Goal: Use online tool/utility: Utilize a website feature to perform a specific function

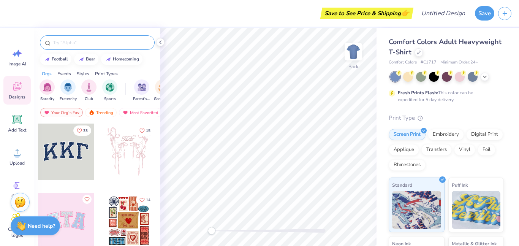
click at [84, 41] on input "text" at bounding box center [100, 43] width 97 height 8
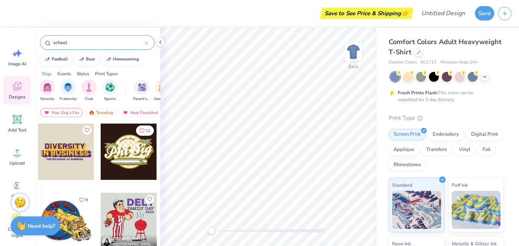
scroll to position [118, 0]
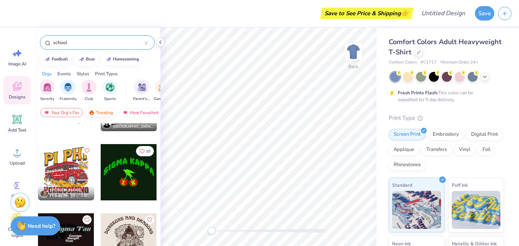
type input "school"
click at [104, 112] on div "Trending" at bounding box center [101, 112] width 32 height 9
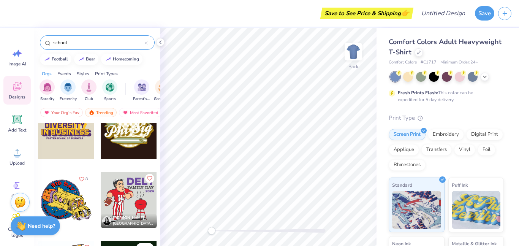
scroll to position [0, 0]
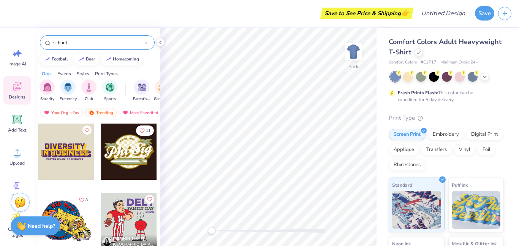
click at [147, 44] on icon at bounding box center [146, 43] width 2 height 2
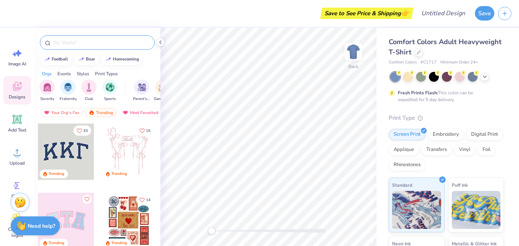
scroll to position [45, 0]
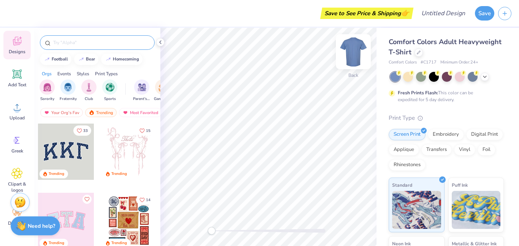
click at [358, 43] on img at bounding box center [353, 51] width 30 height 30
click at [435, 75] on div at bounding box center [434, 76] width 10 height 10
click at [350, 50] on img at bounding box center [353, 51] width 30 height 30
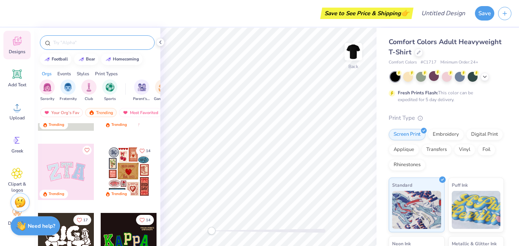
scroll to position [0, 0]
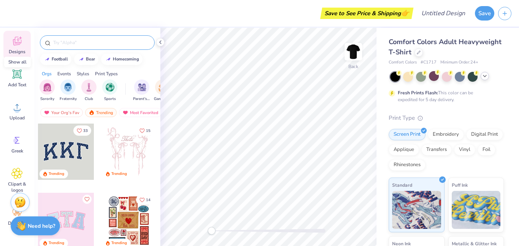
click at [486, 78] on icon at bounding box center [485, 76] width 6 height 6
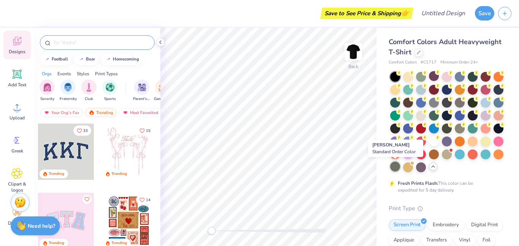
click at [395, 170] on div at bounding box center [395, 167] width 10 height 10
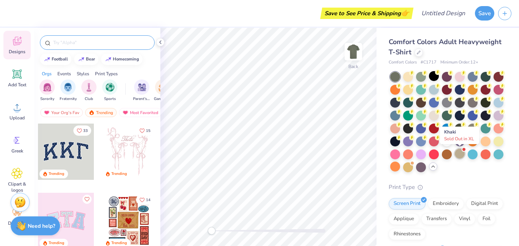
click at [460, 155] on div at bounding box center [460, 154] width 10 height 10
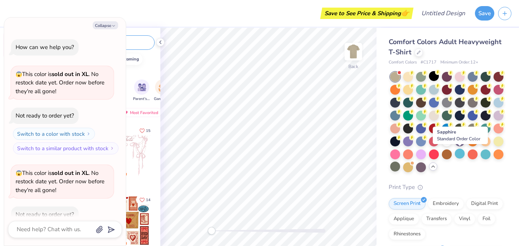
scroll to position [42, 0]
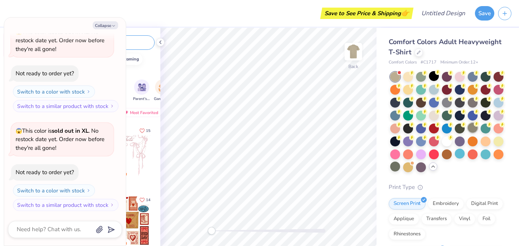
click at [469, 126] on div at bounding box center [473, 128] width 10 height 10
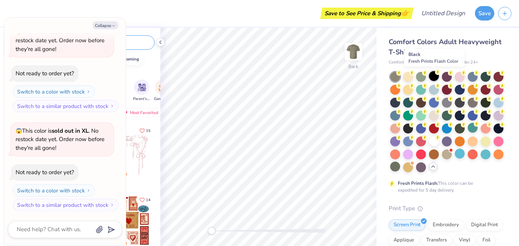
click at [437, 77] on div at bounding box center [434, 76] width 10 height 10
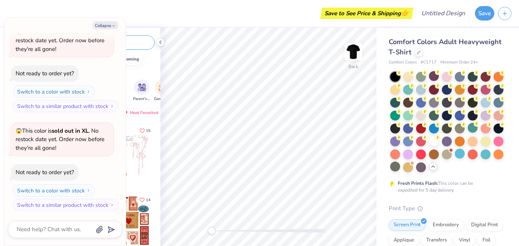
click at [146, 67] on div "Orgs Events Styles Print Types" at bounding box center [97, 72] width 126 height 11
click at [129, 43] on input "text" at bounding box center [100, 43] width 97 height 8
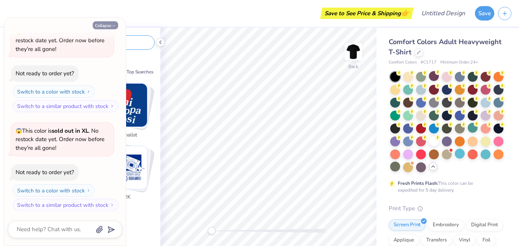
click at [112, 25] on icon "button" at bounding box center [113, 26] width 5 height 5
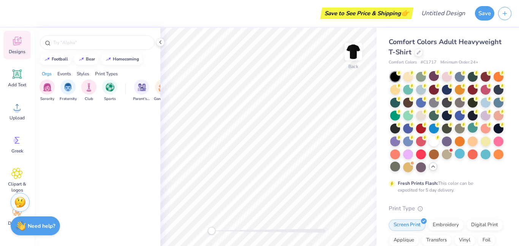
type textarea "x"
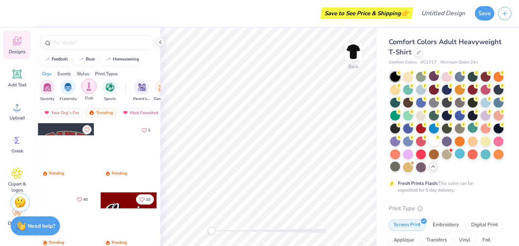
scroll to position [702, 0]
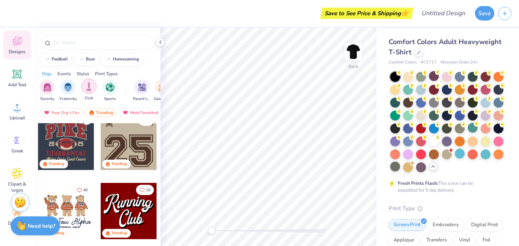
click at [89, 91] on img "filter for Club" at bounding box center [89, 86] width 8 height 9
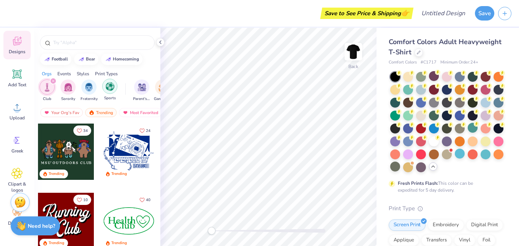
click at [106, 84] on img "filter for Sports" at bounding box center [110, 86] width 9 height 9
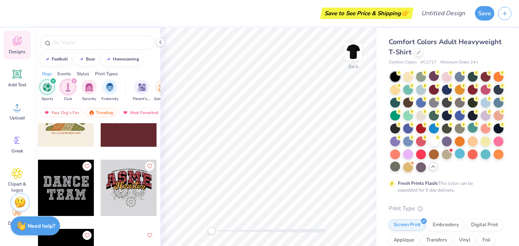
scroll to position [1140, 0]
click at [142, 196] on div at bounding box center [129, 187] width 56 height 56
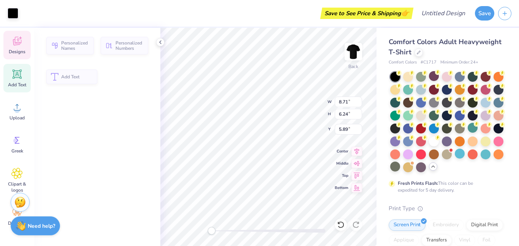
type input "8.71"
type input "6.24"
type input "5.89"
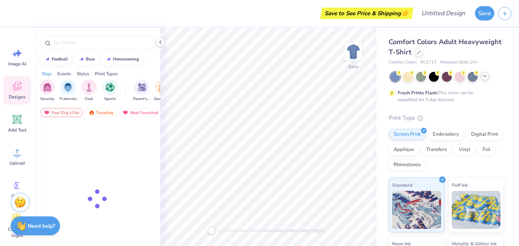
click at [487, 77] on icon at bounding box center [485, 76] width 6 height 6
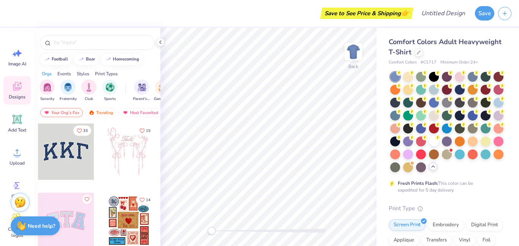
click at [433, 78] on div at bounding box center [434, 77] width 10 height 10
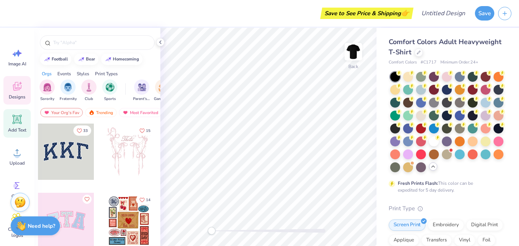
scroll to position [45, 0]
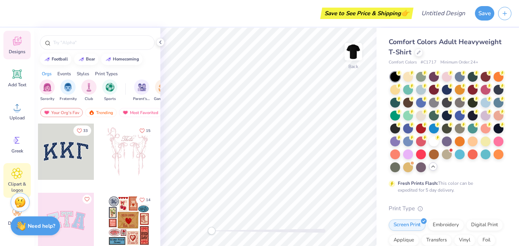
click at [16, 179] on div "Clipart & logos" at bounding box center [16, 180] width 27 height 35
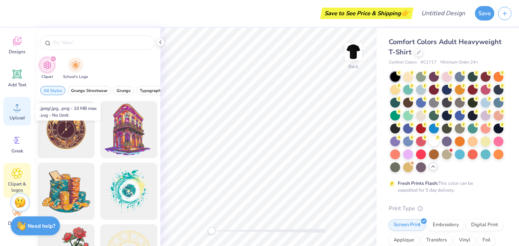
scroll to position [44, 0]
click at [18, 117] on span "Upload" at bounding box center [17, 119] width 15 height 6
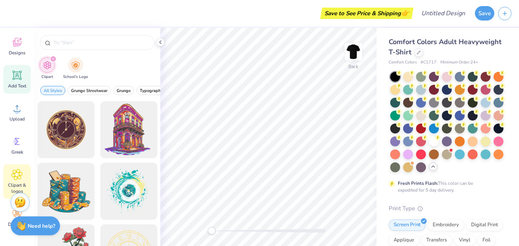
click at [26, 80] on div "Add Text" at bounding box center [16, 79] width 27 height 29
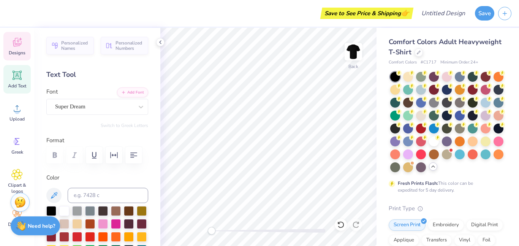
click at [7, 40] on div "Designs" at bounding box center [16, 46] width 27 height 29
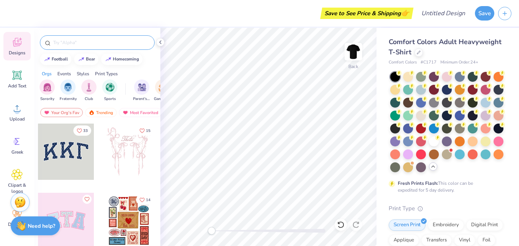
click at [100, 46] on input "text" at bounding box center [100, 43] width 97 height 8
type input "eagles"
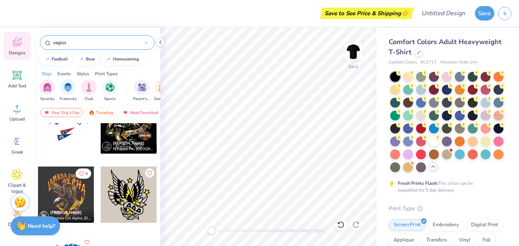
scroll to position [56, 0]
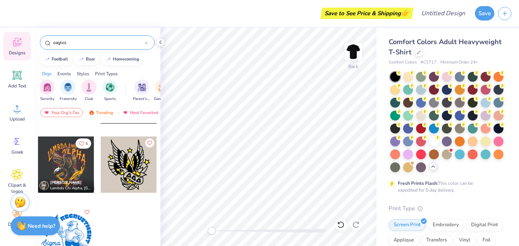
click at [70, 154] on div at bounding box center [66, 164] width 56 height 56
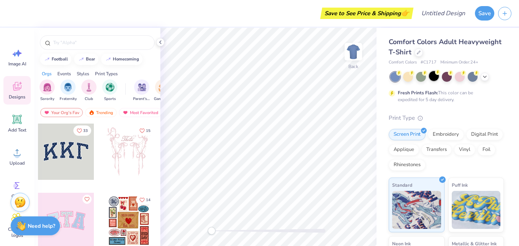
click at [434, 76] on div at bounding box center [434, 76] width 10 height 10
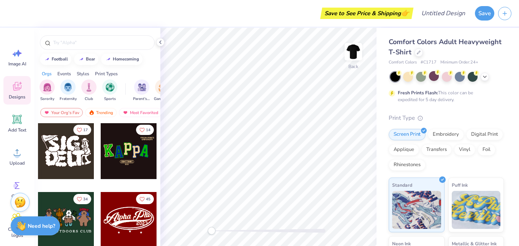
scroll to position [138, 0]
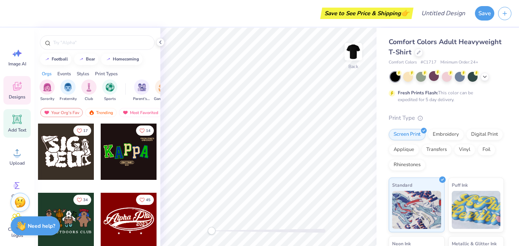
click at [18, 123] on icon at bounding box center [17, 119] width 9 height 9
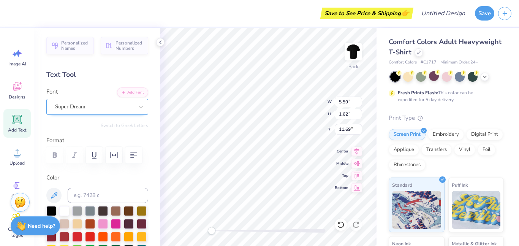
click at [126, 107] on div "Super Dream" at bounding box center [94, 107] width 80 height 12
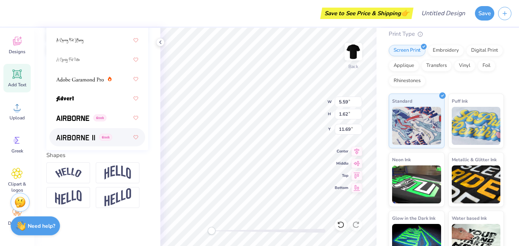
scroll to position [0, 0]
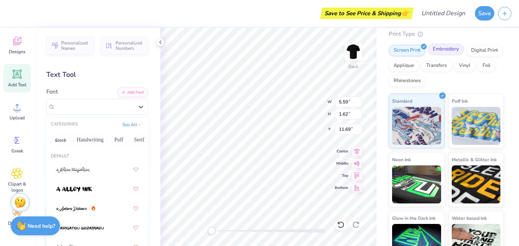
click at [445, 53] on div "Embroidery" at bounding box center [446, 49] width 36 height 11
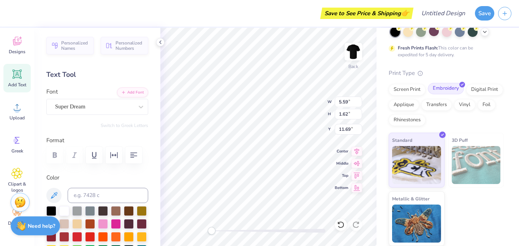
scroll to position [45, 0]
click at [484, 90] on div "Digital Print" at bounding box center [484, 88] width 37 height 11
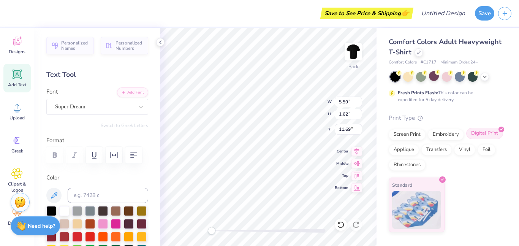
scroll to position [0, 0]
click at [445, 140] on div "Screen Print Embroidery Digital Print Applique Transfers Vinyl Foil Rhinestones" at bounding box center [446, 150] width 115 height 42
click at [441, 131] on div "Embroidery" at bounding box center [446, 133] width 36 height 11
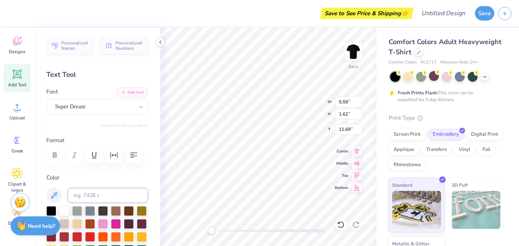
scroll to position [45, 0]
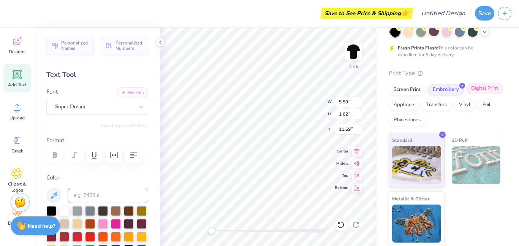
click at [485, 93] on div "Digital Print" at bounding box center [484, 88] width 37 height 11
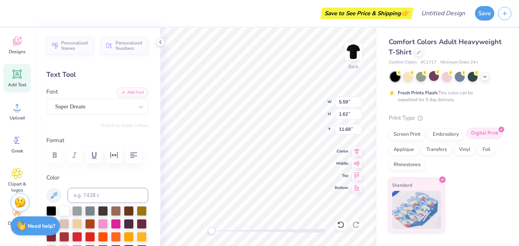
scroll to position [0, 0]
click at [400, 155] on div "Screen Print Embroidery Digital Print Applique Transfers Vinyl Foil Rhinestones" at bounding box center [446, 150] width 115 height 42
click at [401, 149] on div "Applique" at bounding box center [404, 148] width 30 height 11
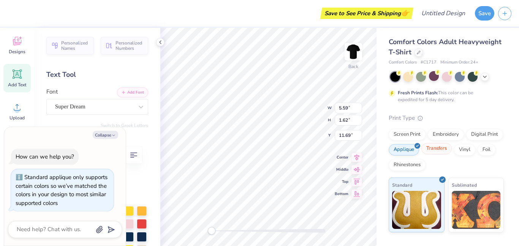
click at [434, 150] on div "Transfers" at bounding box center [437, 148] width 30 height 11
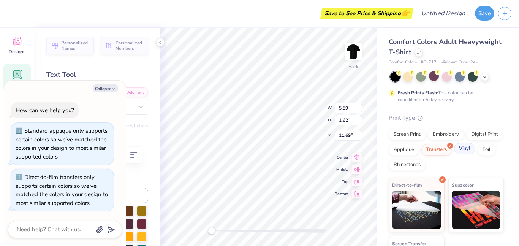
scroll to position [45, 0]
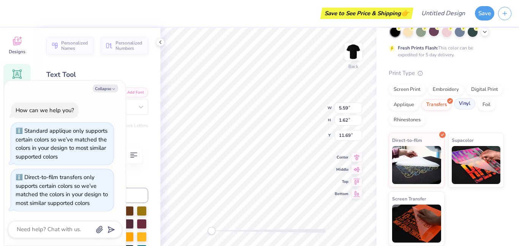
click at [463, 105] on div "Vinyl" at bounding box center [464, 103] width 21 height 11
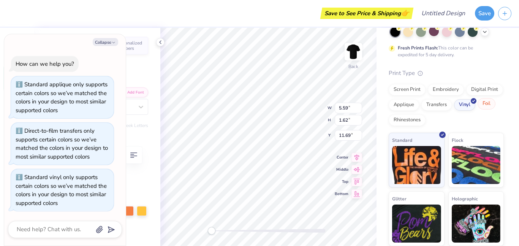
click at [484, 105] on div "Foil" at bounding box center [487, 103] width 18 height 11
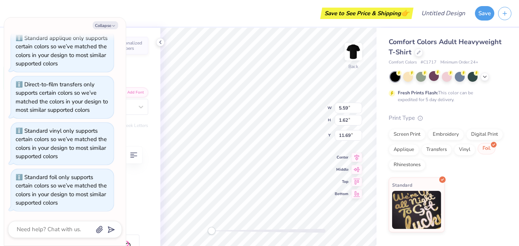
scroll to position [0, 0]
click at [397, 165] on div "Rhinestones" at bounding box center [407, 163] width 37 height 11
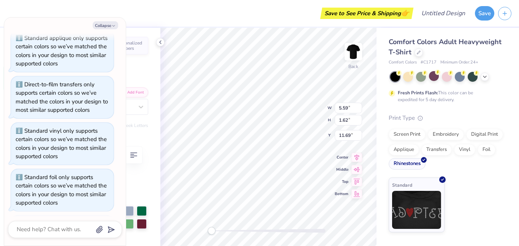
scroll to position [76, 0]
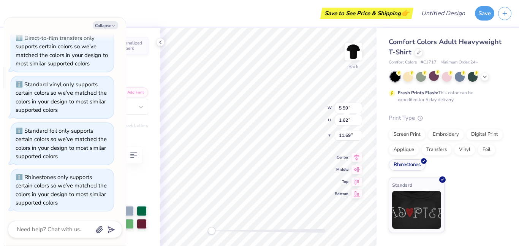
click at [407, 141] on div "Screen Print Embroidery Digital Print Applique Transfers Vinyl Foil Rhinestones" at bounding box center [446, 150] width 115 height 42
click at [446, 137] on div "Embroidery" at bounding box center [446, 133] width 36 height 11
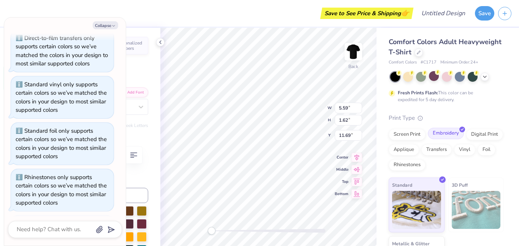
scroll to position [123, 0]
click at [467, 196] on img at bounding box center [476, 210] width 49 height 38
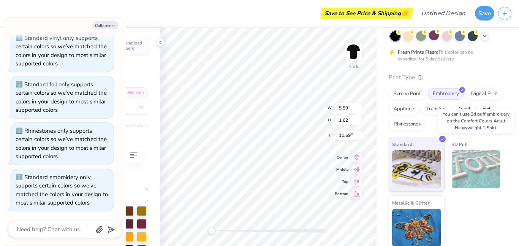
scroll to position [41, 0]
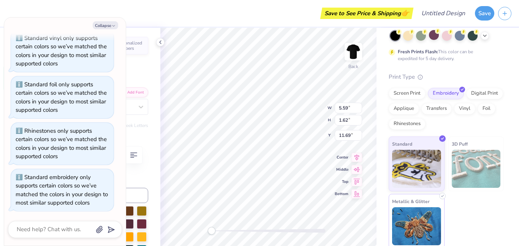
click at [417, 226] on img at bounding box center [416, 226] width 49 height 38
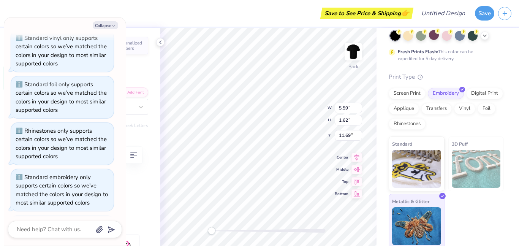
scroll to position [178, 0]
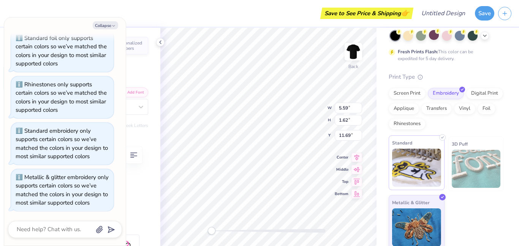
click at [411, 189] on div "Standard" at bounding box center [417, 162] width 56 height 55
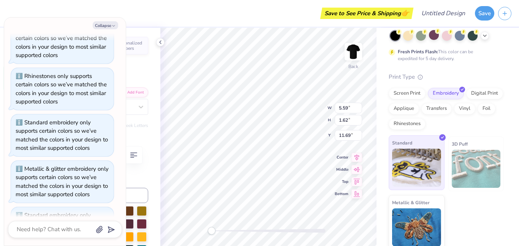
scroll to position [224, 0]
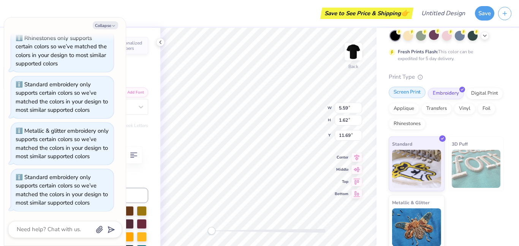
click at [396, 92] on div "Screen Print" at bounding box center [407, 92] width 37 height 11
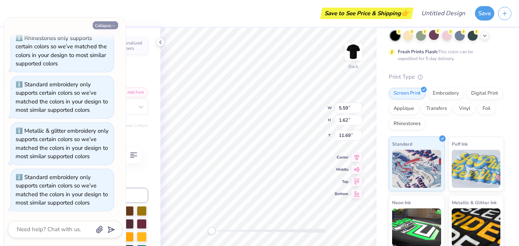
click at [108, 28] on button "Collapse" at bounding box center [105, 25] width 25 height 8
type textarea "x"
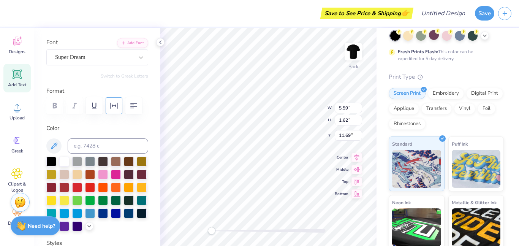
scroll to position [53, 0]
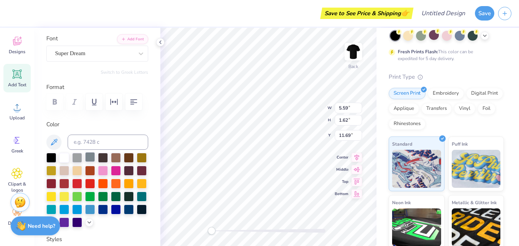
click at [92, 157] on div at bounding box center [90, 157] width 10 height 10
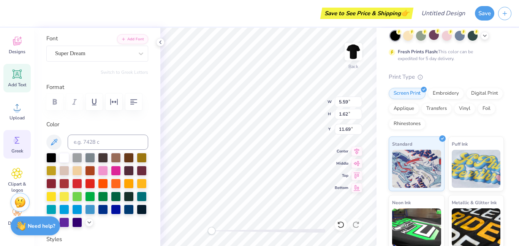
click at [7, 148] on div "Greek" at bounding box center [16, 144] width 27 height 29
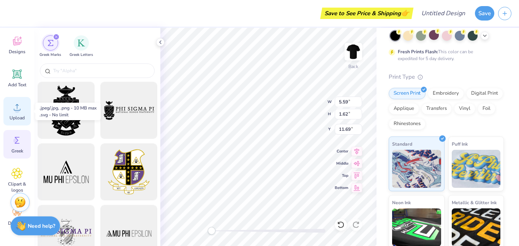
click at [13, 124] on div "Upload" at bounding box center [16, 111] width 27 height 29
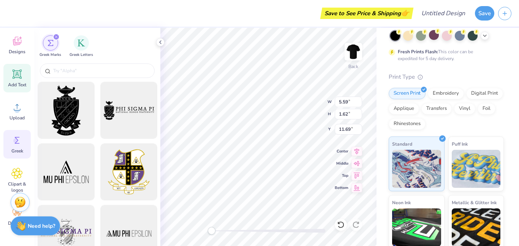
click at [21, 74] on icon at bounding box center [16, 73] width 11 height 11
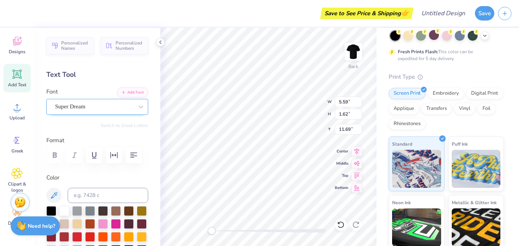
click at [92, 109] on div "Super Dream" at bounding box center [94, 107] width 80 height 12
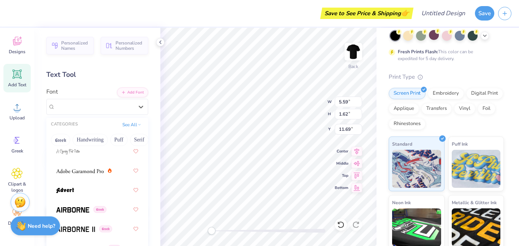
scroll to position [376, 0]
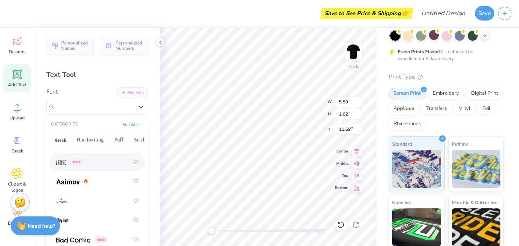
click at [95, 160] on div "Greek" at bounding box center [97, 162] width 82 height 14
